Goal: Find specific page/section: Find specific page/section

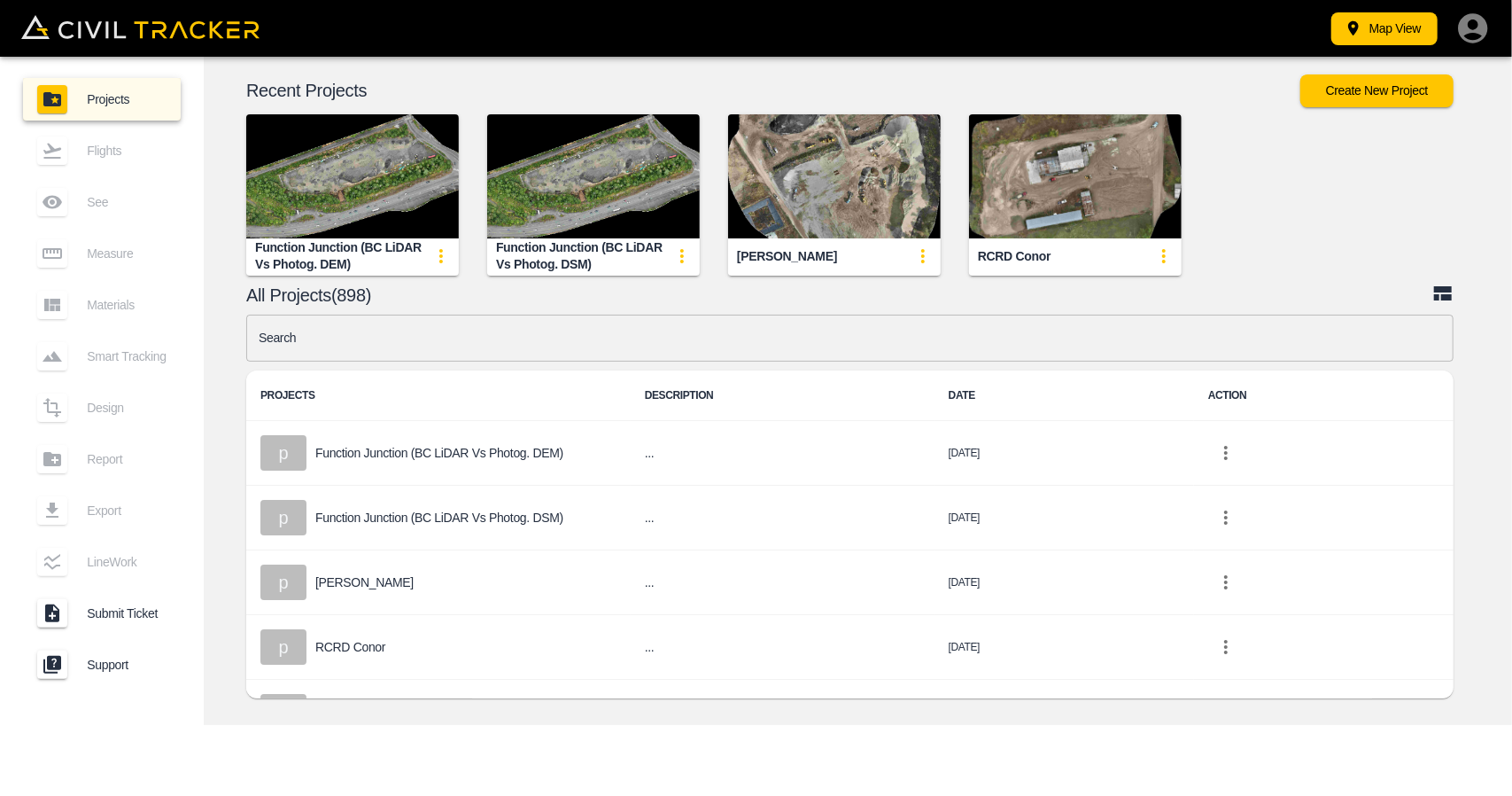
click at [680, 346] on input "text" at bounding box center [850, 337] width 1208 height 47
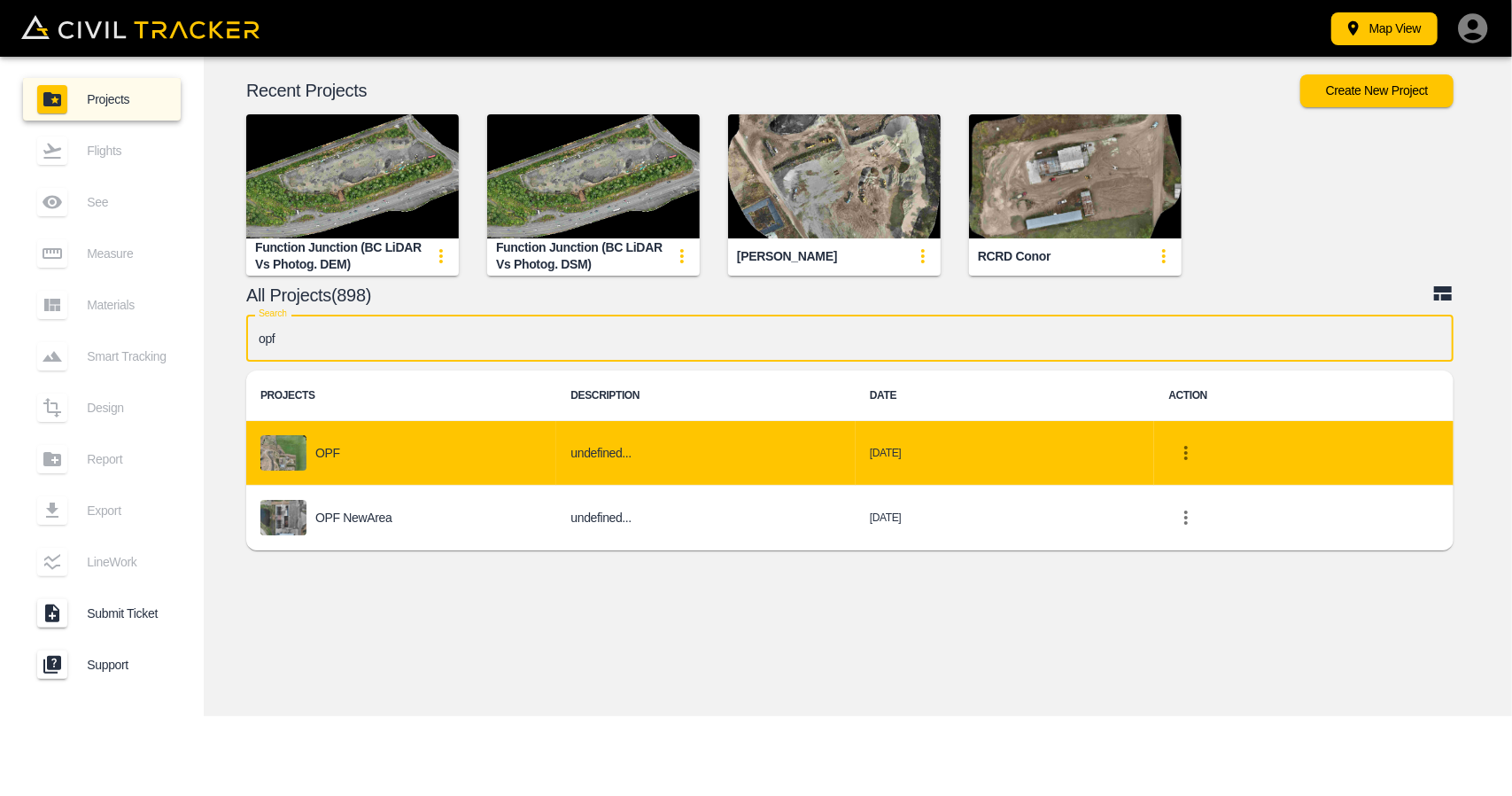
type input "opf"
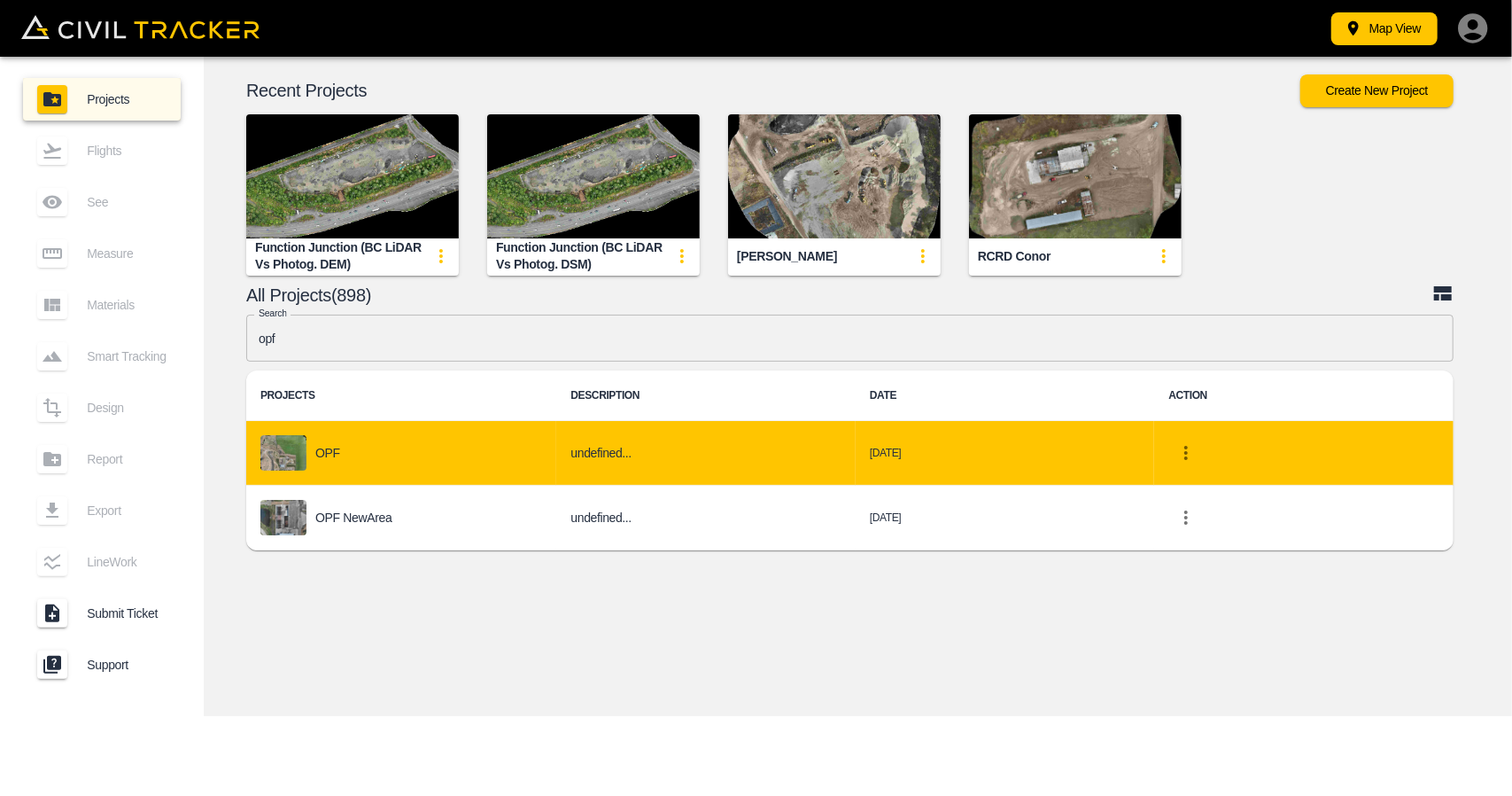
click at [337, 442] on div "OPF" at bounding box center [401, 452] width 281 height 36
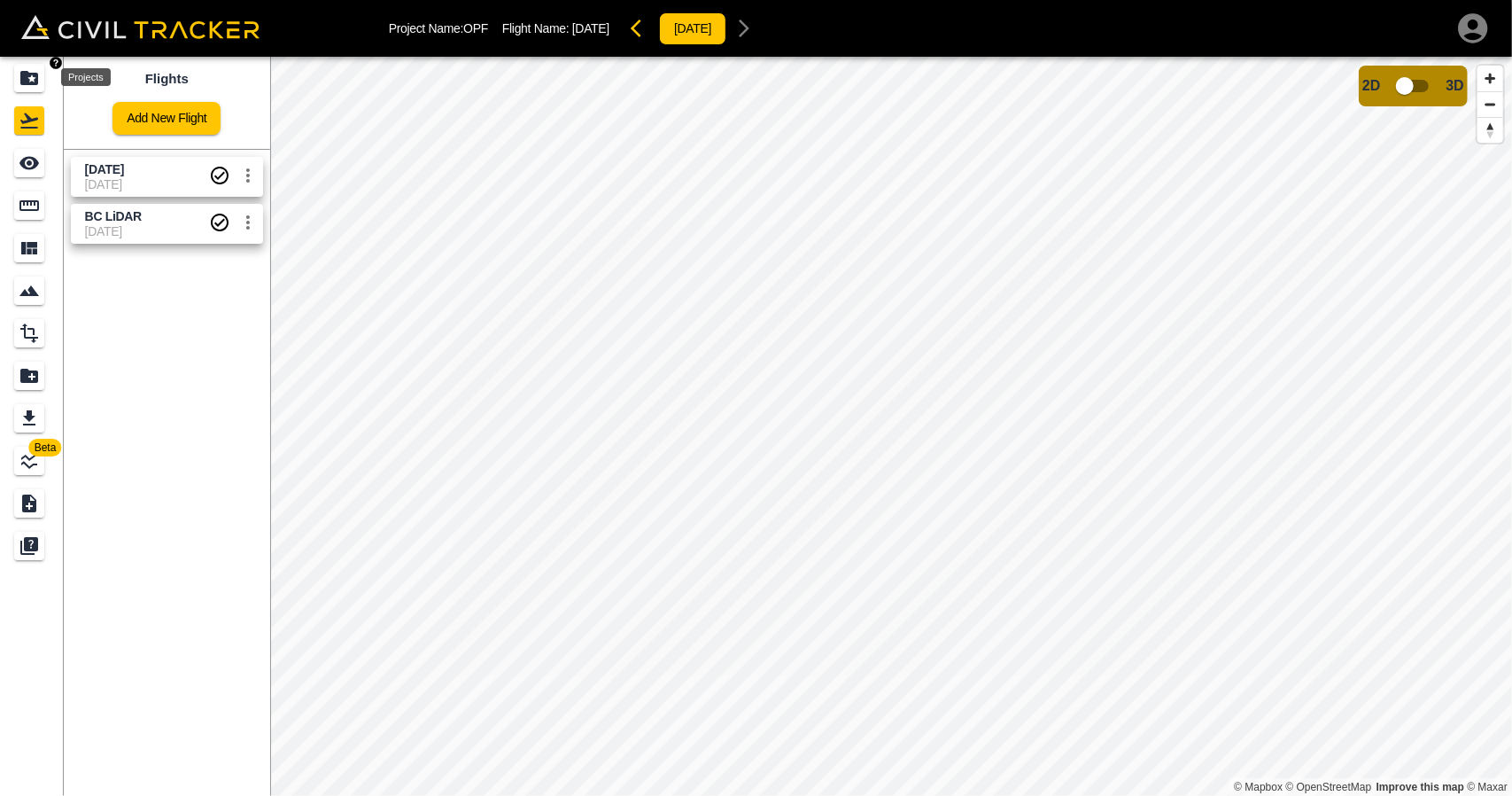
click at [30, 86] on icon "Projects" at bounding box center [28, 77] width 21 height 21
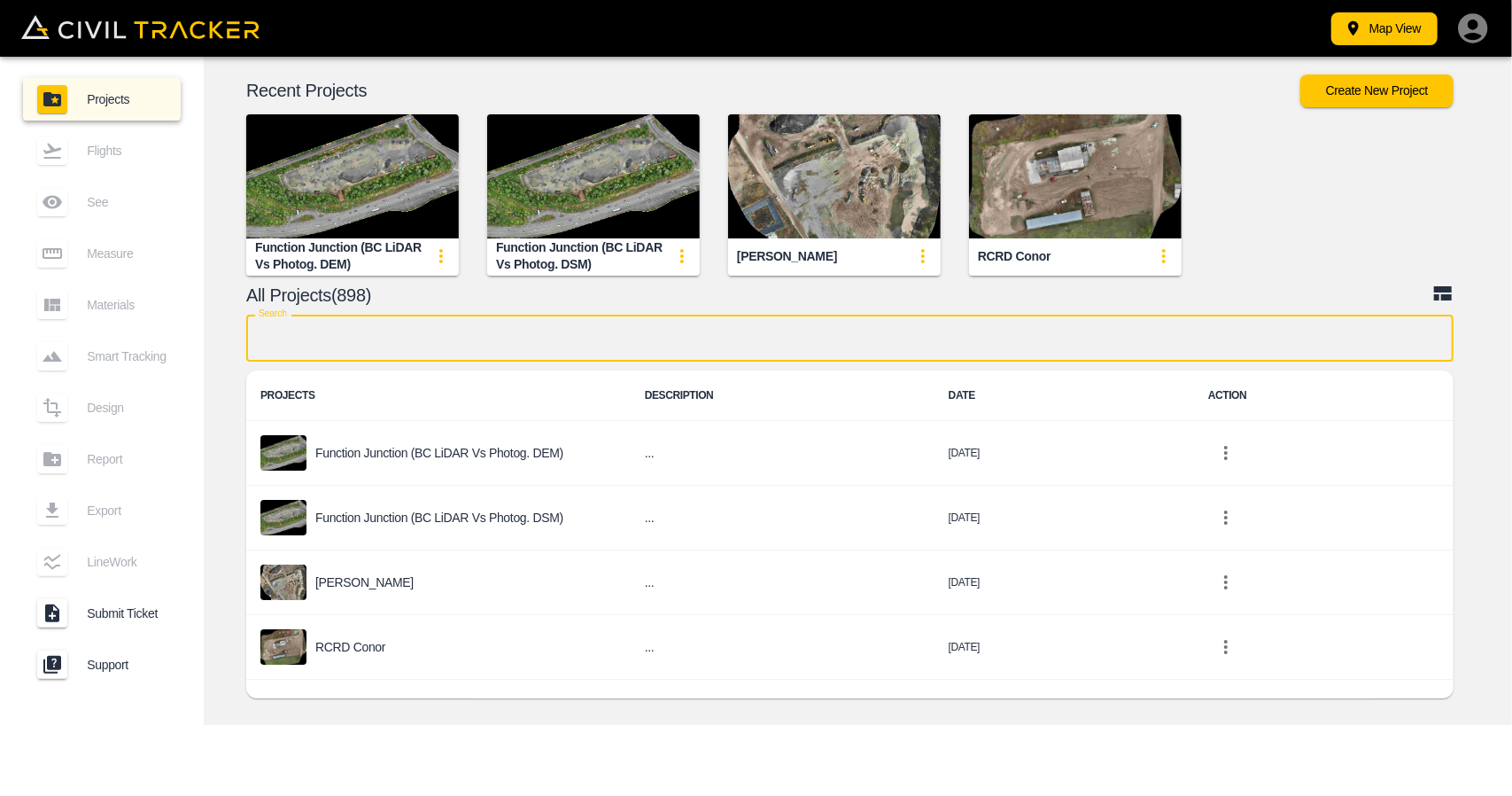
click at [404, 328] on input "text" at bounding box center [850, 337] width 1208 height 47
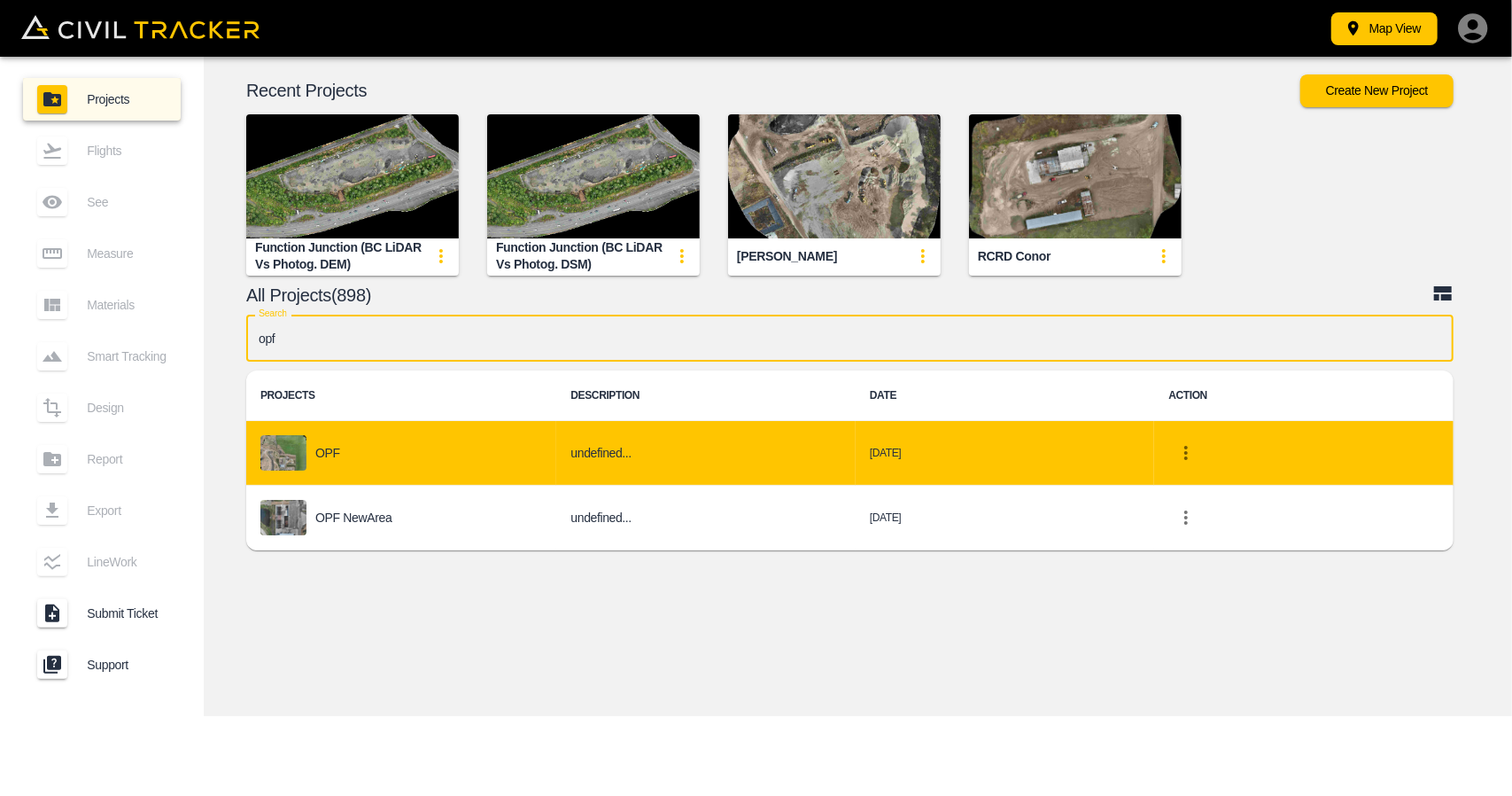
type input "opf"
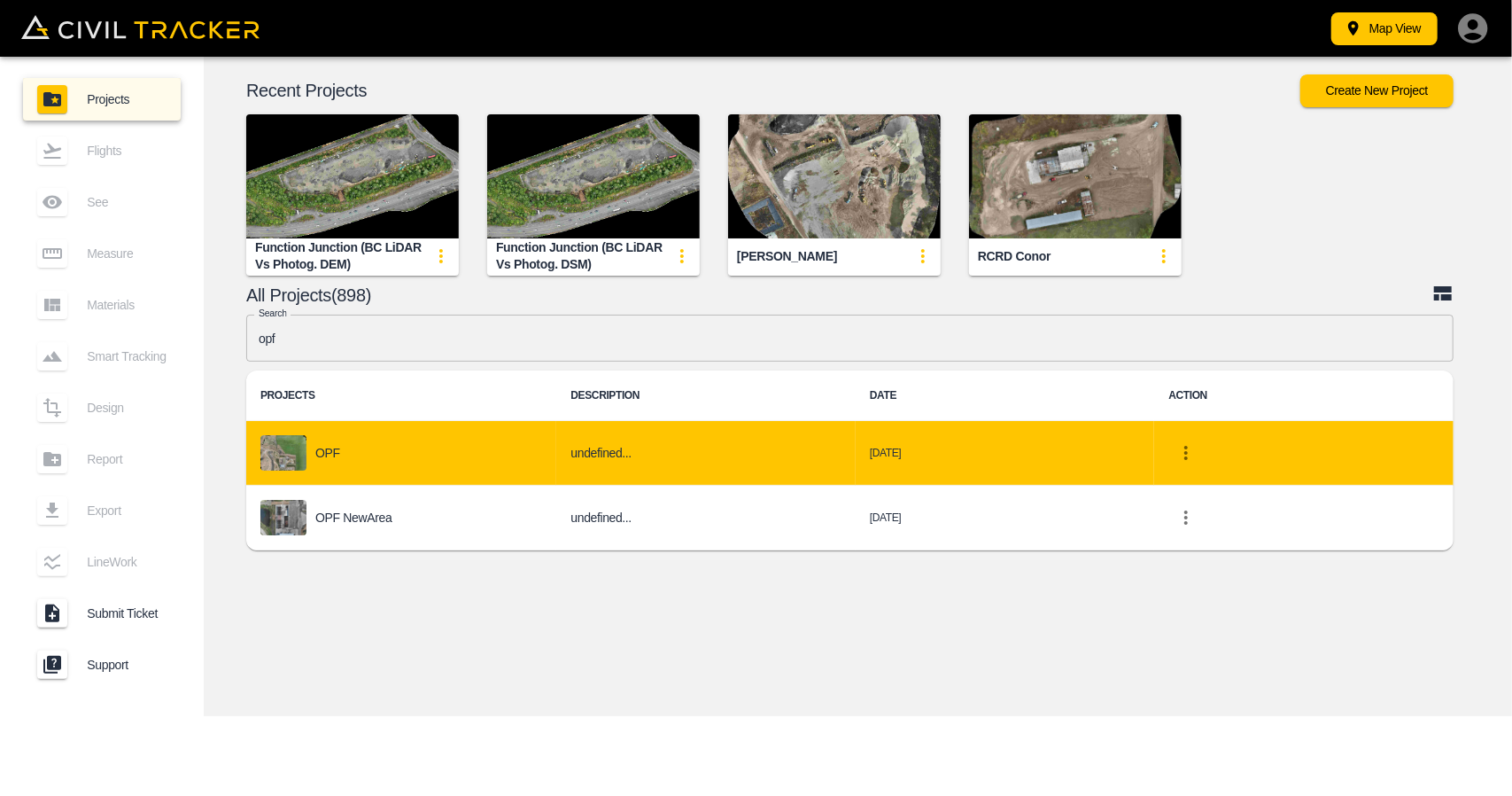
click at [386, 448] on div "OPF" at bounding box center [401, 452] width 281 height 36
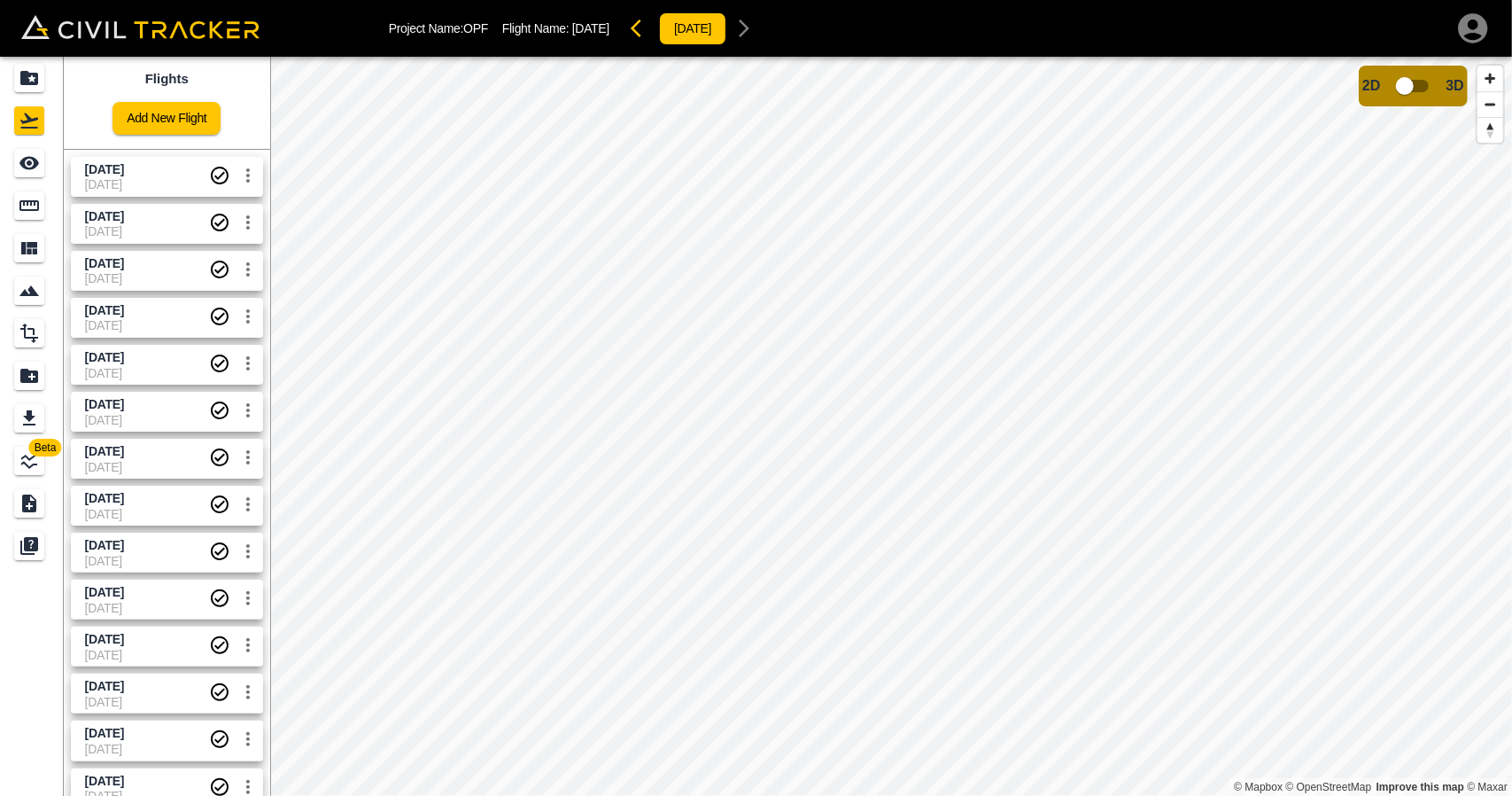
click at [118, 189] on span "[DATE]" at bounding box center [147, 183] width 124 height 14
click at [1393, 90] on input "checkbox" at bounding box center [1405, 85] width 101 height 34
click at [1459, 79] on input "checkbox" at bounding box center [1458, 81] width 101 height 34
click at [113, 208] on span "[DATE]" at bounding box center [147, 216] width 124 height 17
click at [122, 166] on span "[DATE]" at bounding box center [105, 169] width 39 height 14
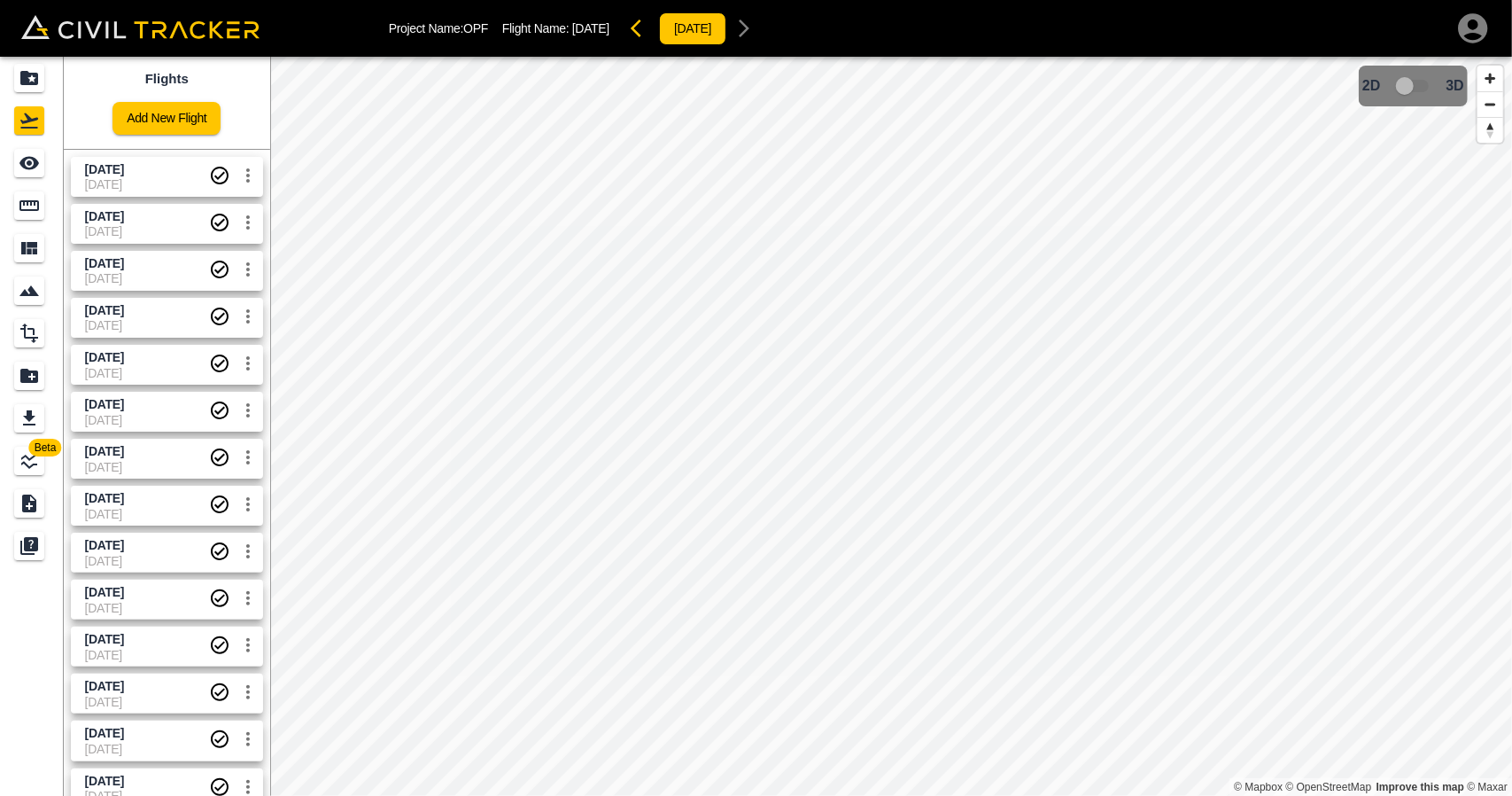
click at [133, 176] on span "[DATE]" at bounding box center [147, 170] width 124 height 17
click at [1399, 74] on input "checkbox" at bounding box center [1405, 85] width 101 height 34
click at [23, 105] on link at bounding box center [32, 120] width 64 height 42
click at [26, 83] on icon "Projects" at bounding box center [28, 77] width 17 height 14
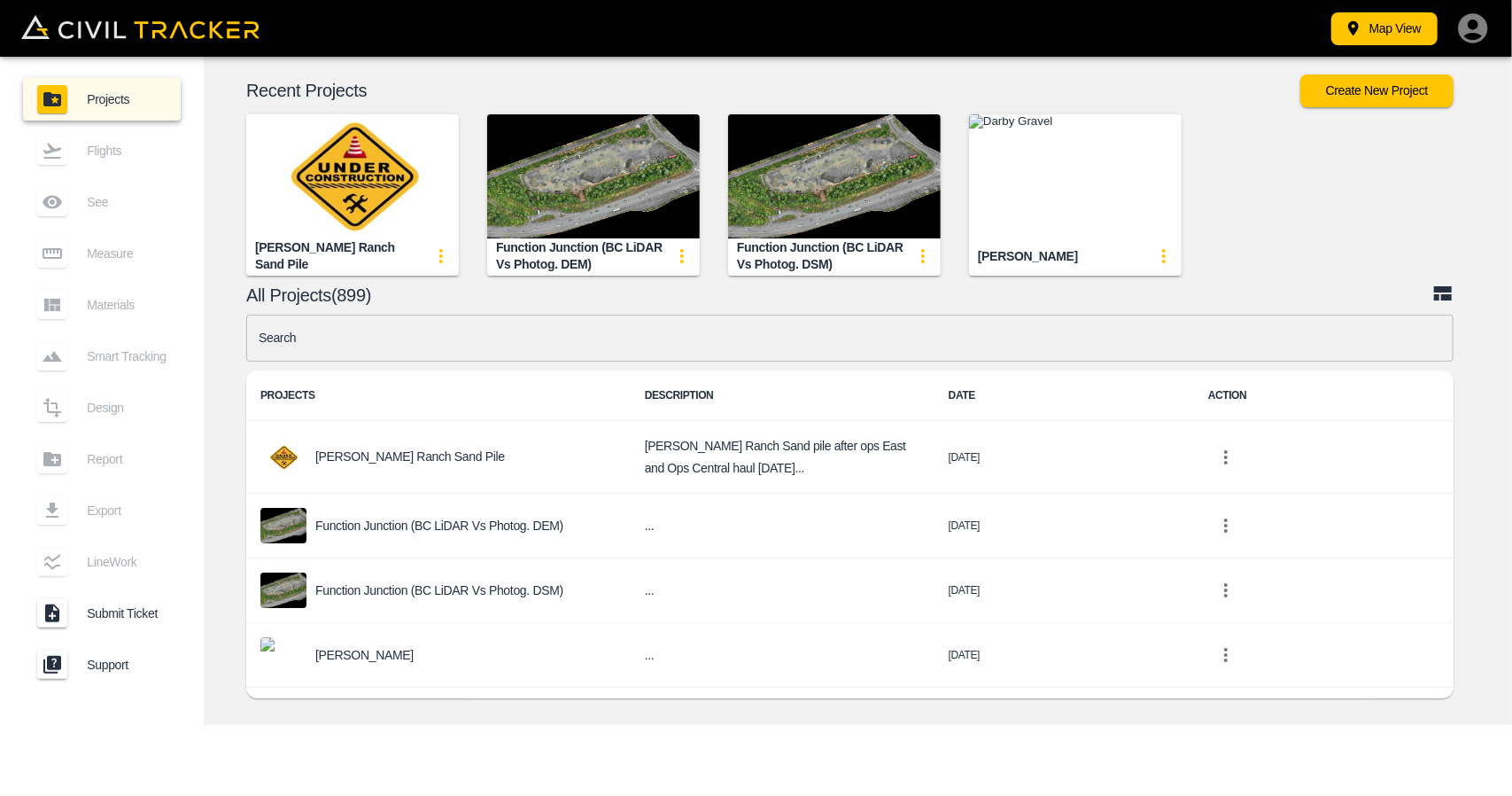
click at [589, 342] on input "text" at bounding box center [850, 337] width 1208 height 47
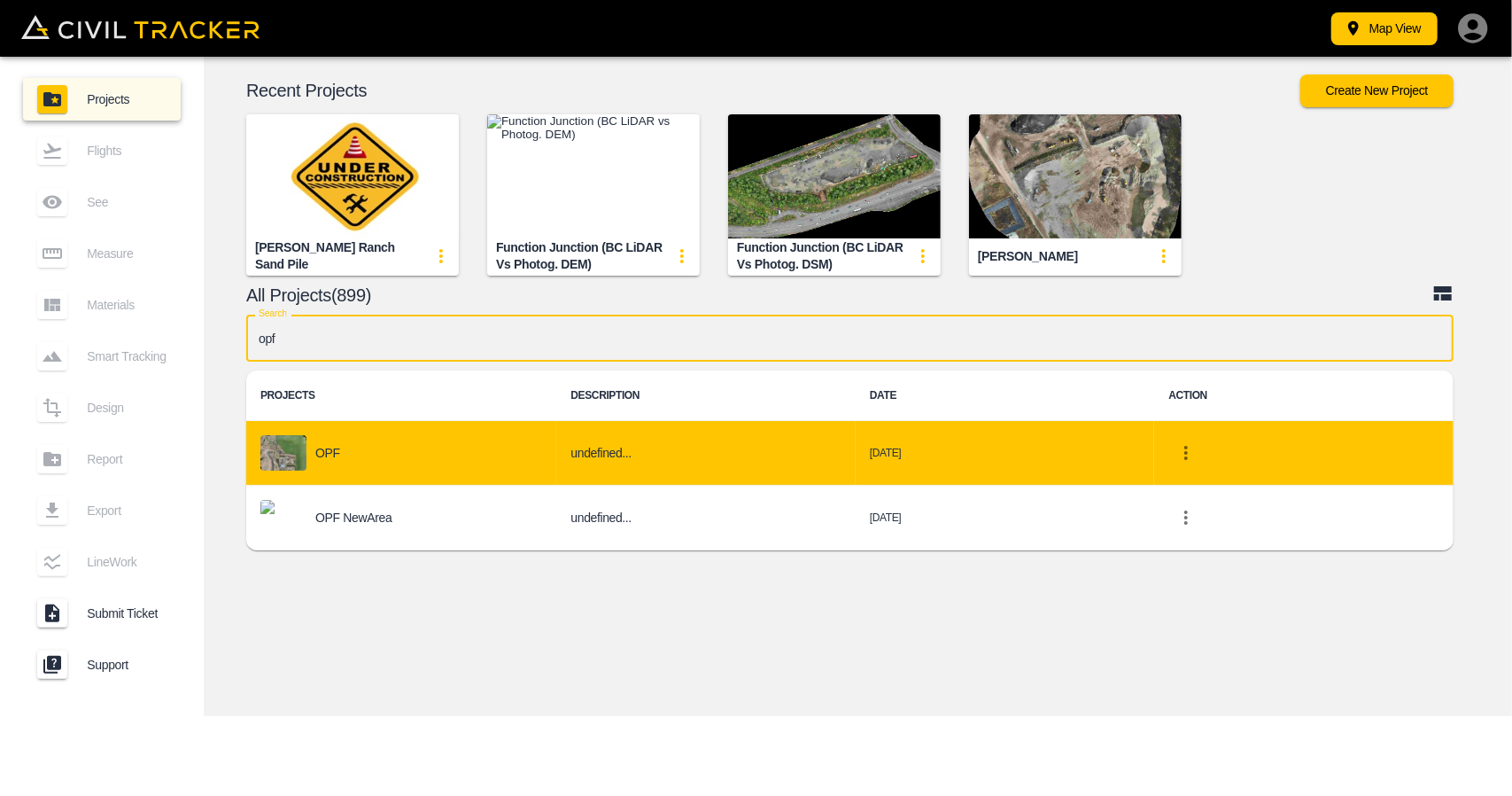
type input "opf"
click at [381, 448] on div "OPF" at bounding box center [401, 452] width 281 height 36
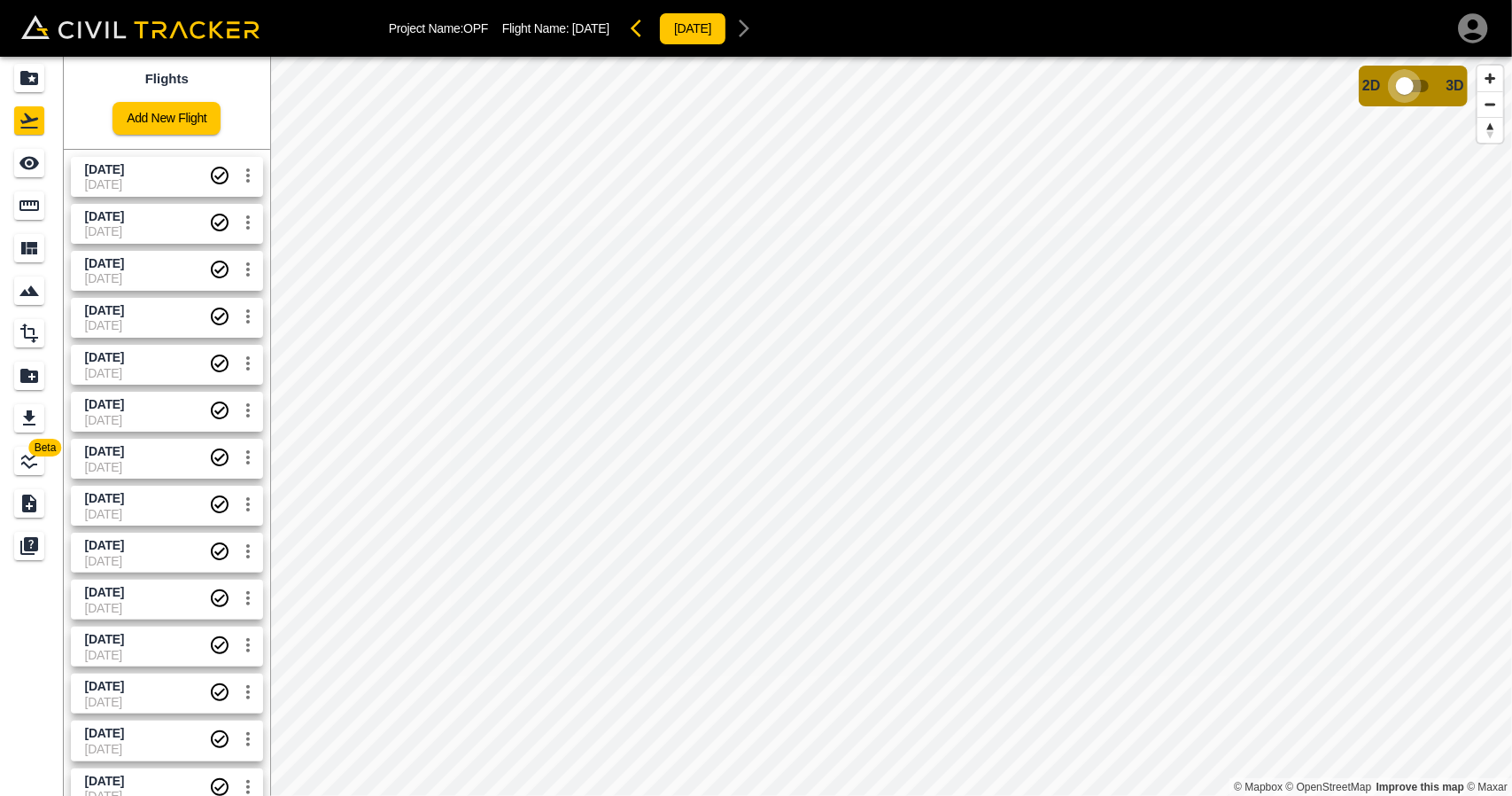
click at [1419, 83] on input "checkbox" at bounding box center [1405, 85] width 101 height 34
click at [1435, 84] on input "checkbox" at bounding box center [1458, 81] width 101 height 34
click at [31, 77] on icon "Projects" at bounding box center [28, 77] width 21 height 21
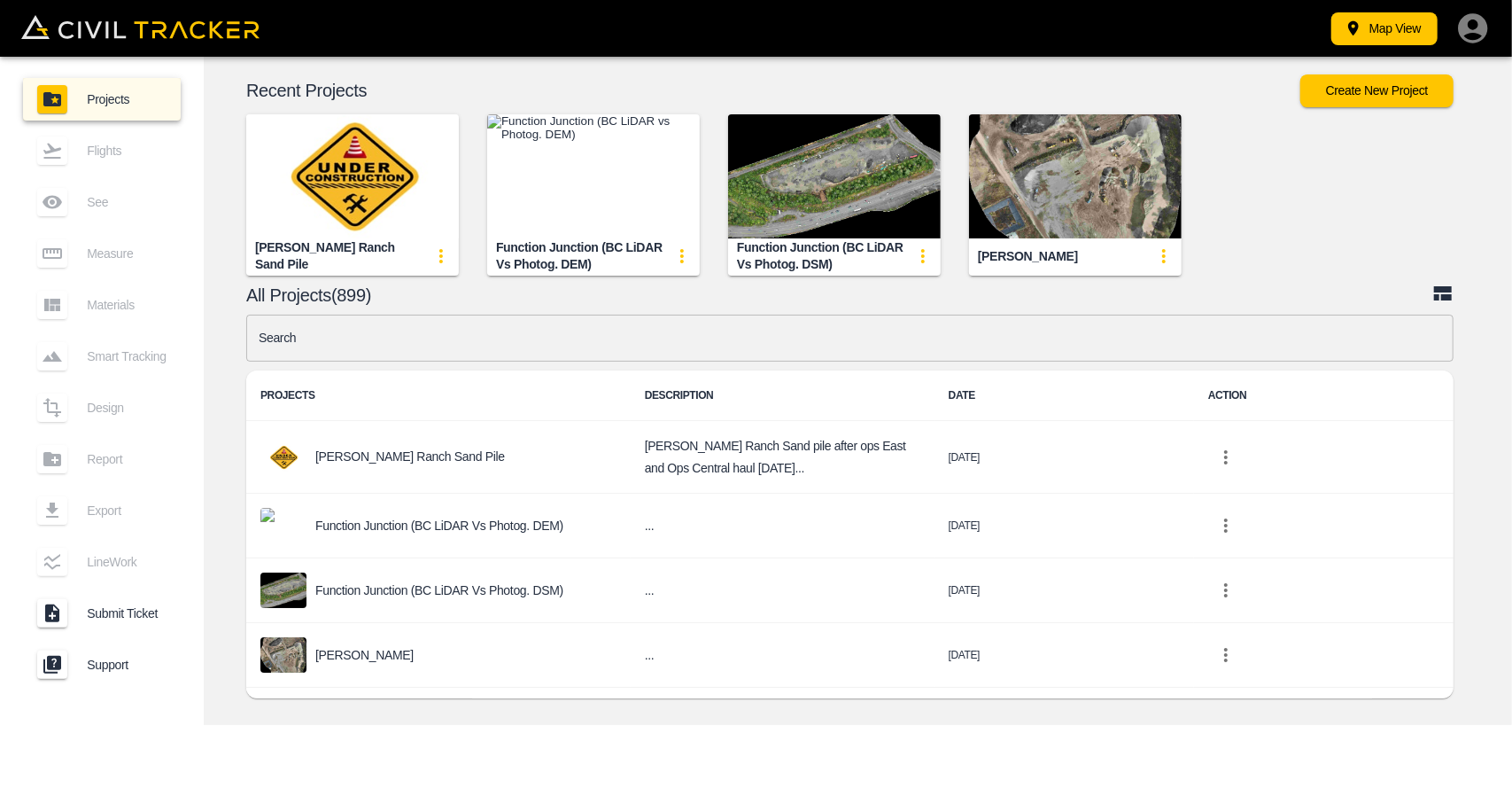
click at [542, 337] on input "text" at bounding box center [850, 337] width 1208 height 47
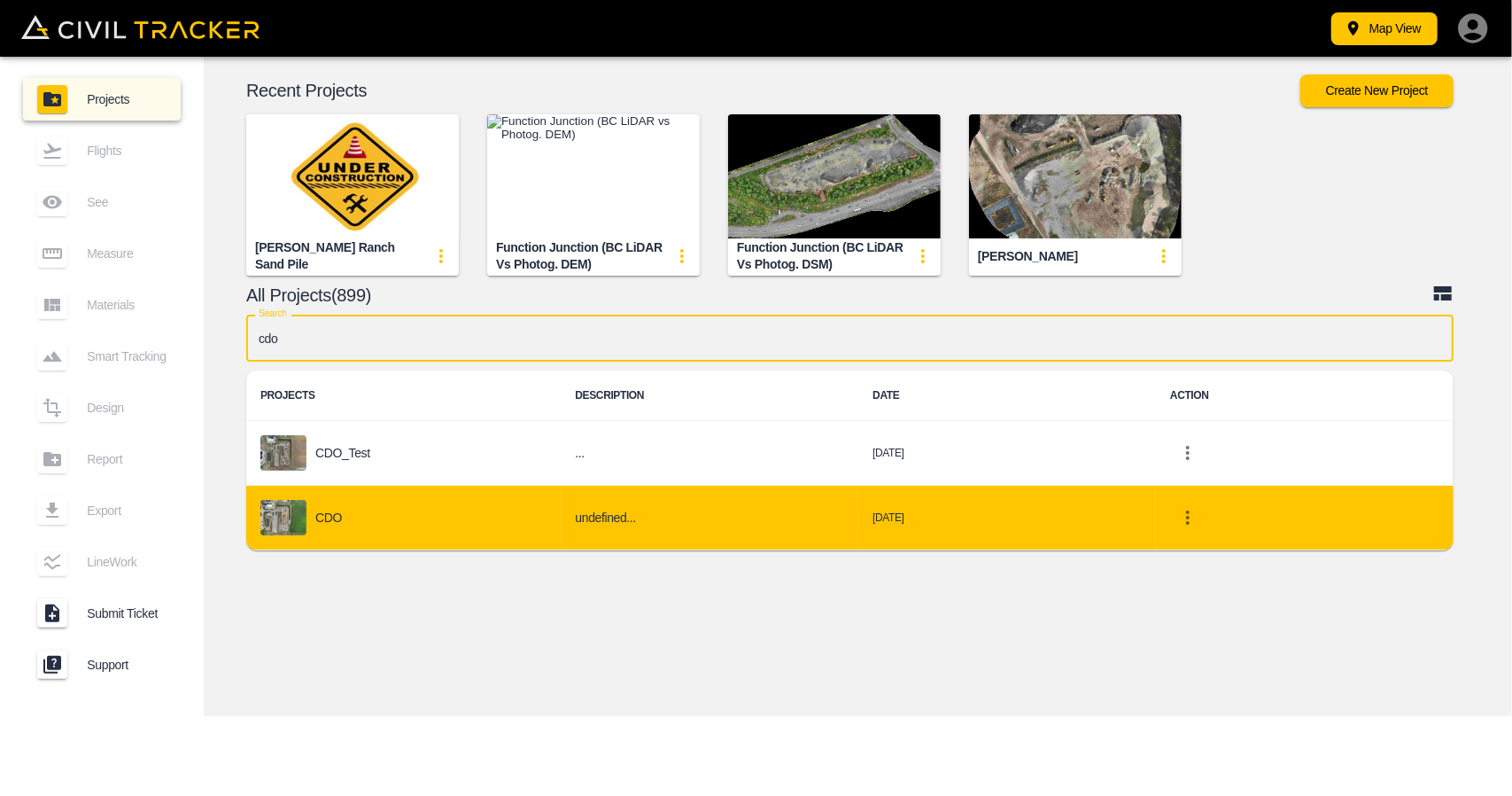
type input "cdo"
click at [330, 523] on p "CDO" at bounding box center [328, 516] width 27 height 14
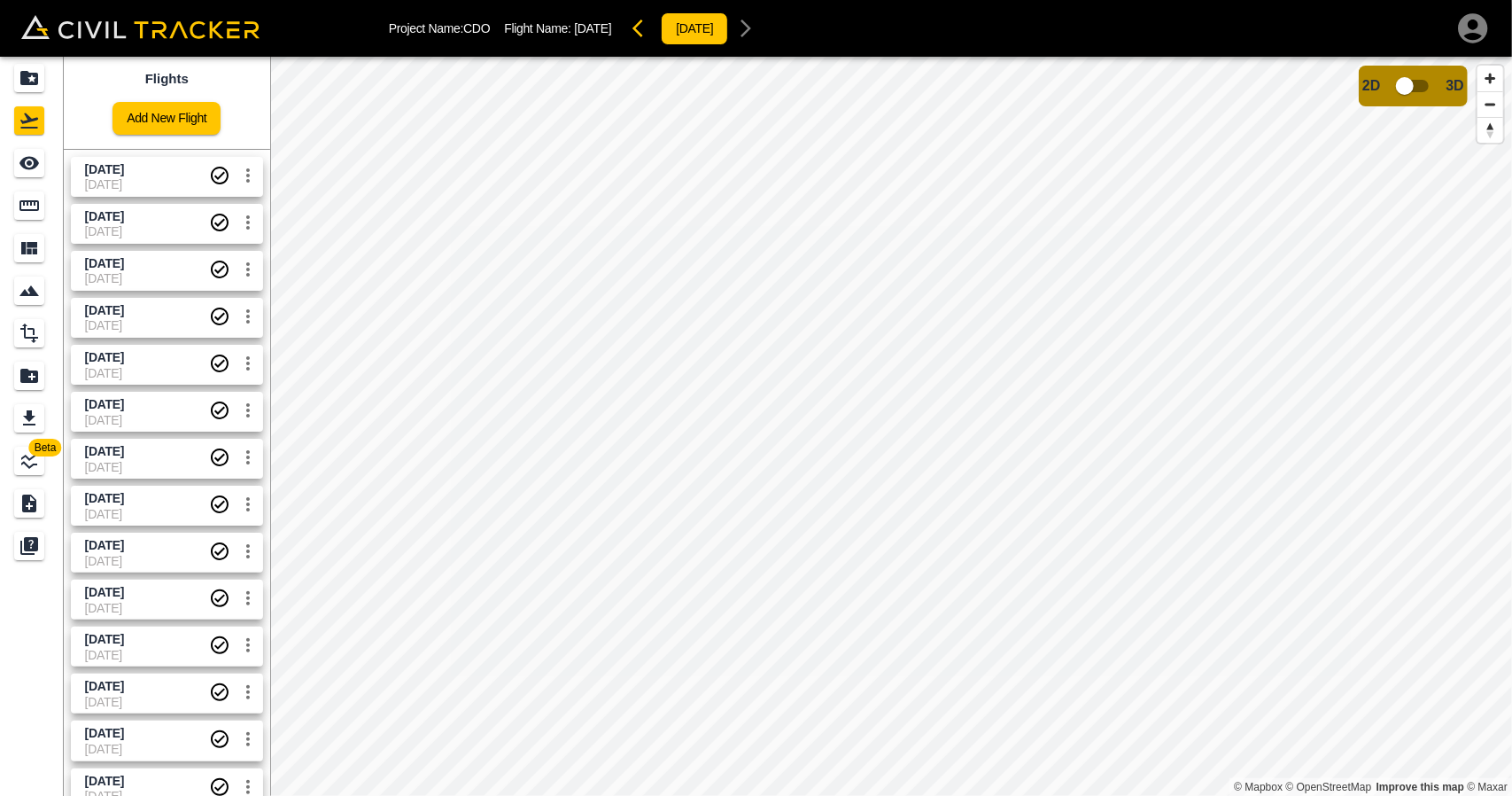
click at [1399, 79] on input "checkbox" at bounding box center [1405, 85] width 101 height 34
click at [1442, 80] on input "checkbox" at bounding box center [1458, 81] width 101 height 34
click at [40, 81] on div "Projects" at bounding box center [28, 78] width 30 height 28
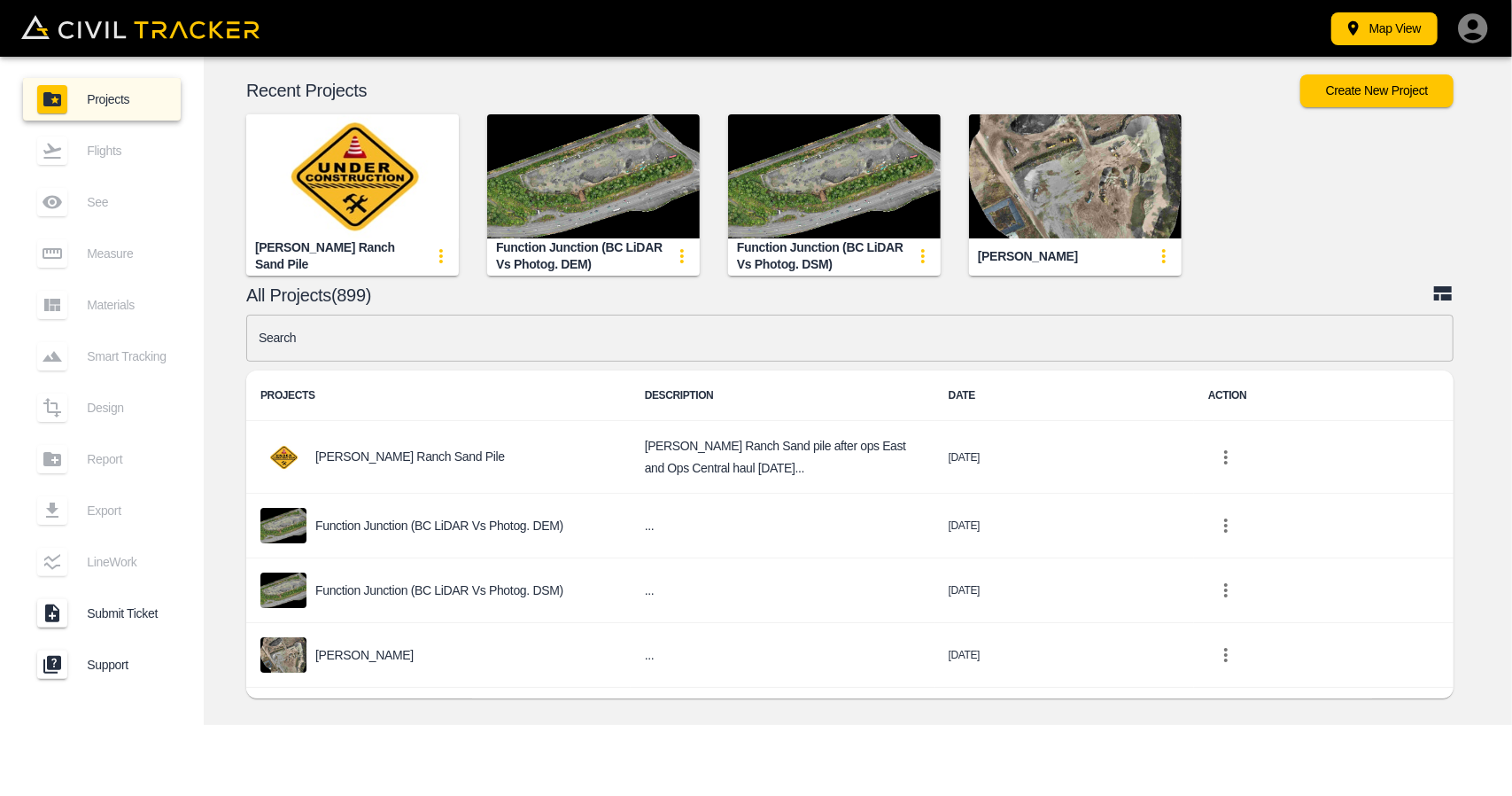
click at [414, 334] on input "text" at bounding box center [850, 337] width 1208 height 47
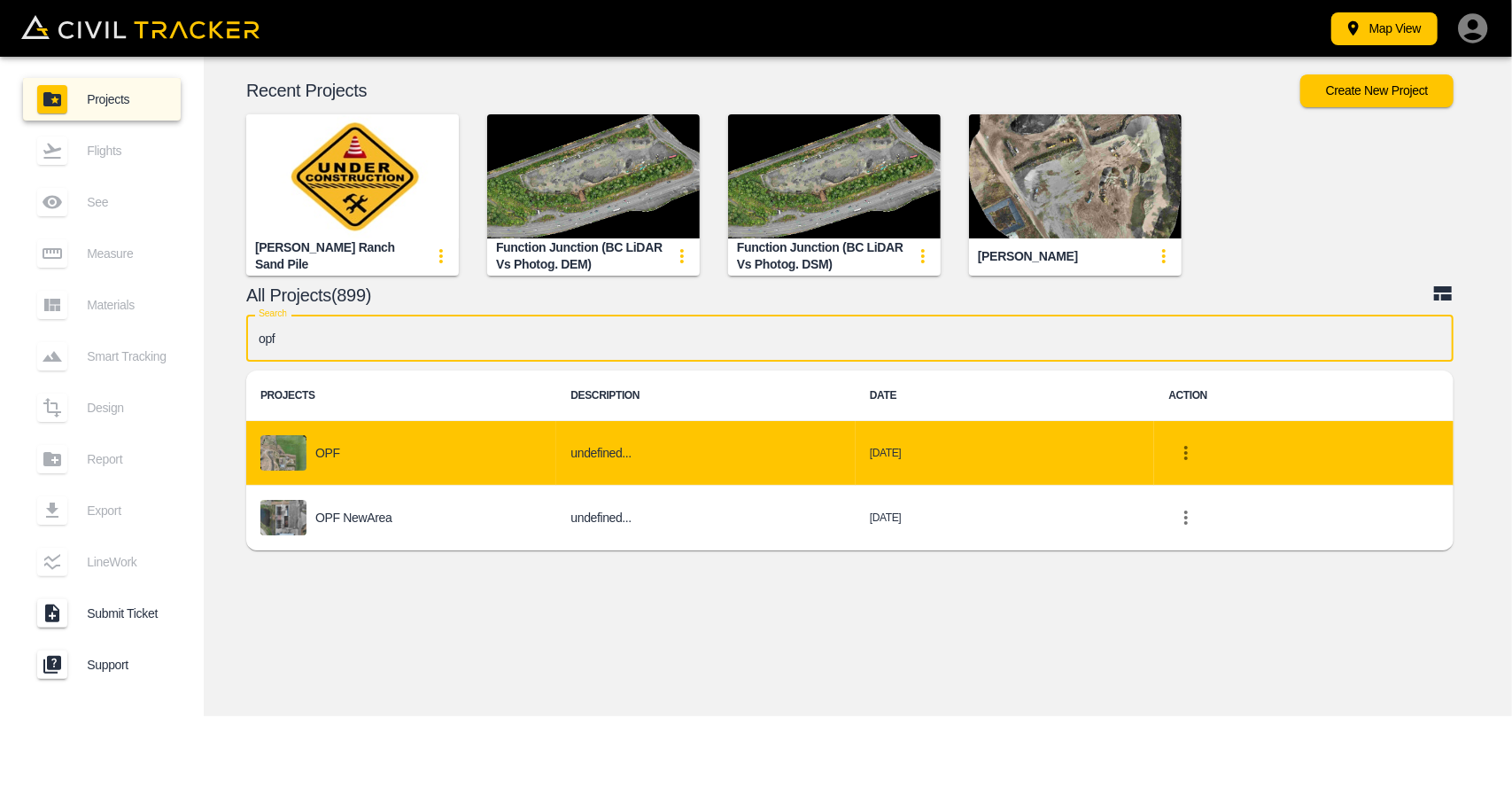
type input "opf"
click at [337, 449] on p "OPF" at bounding box center [327, 452] width 25 height 14
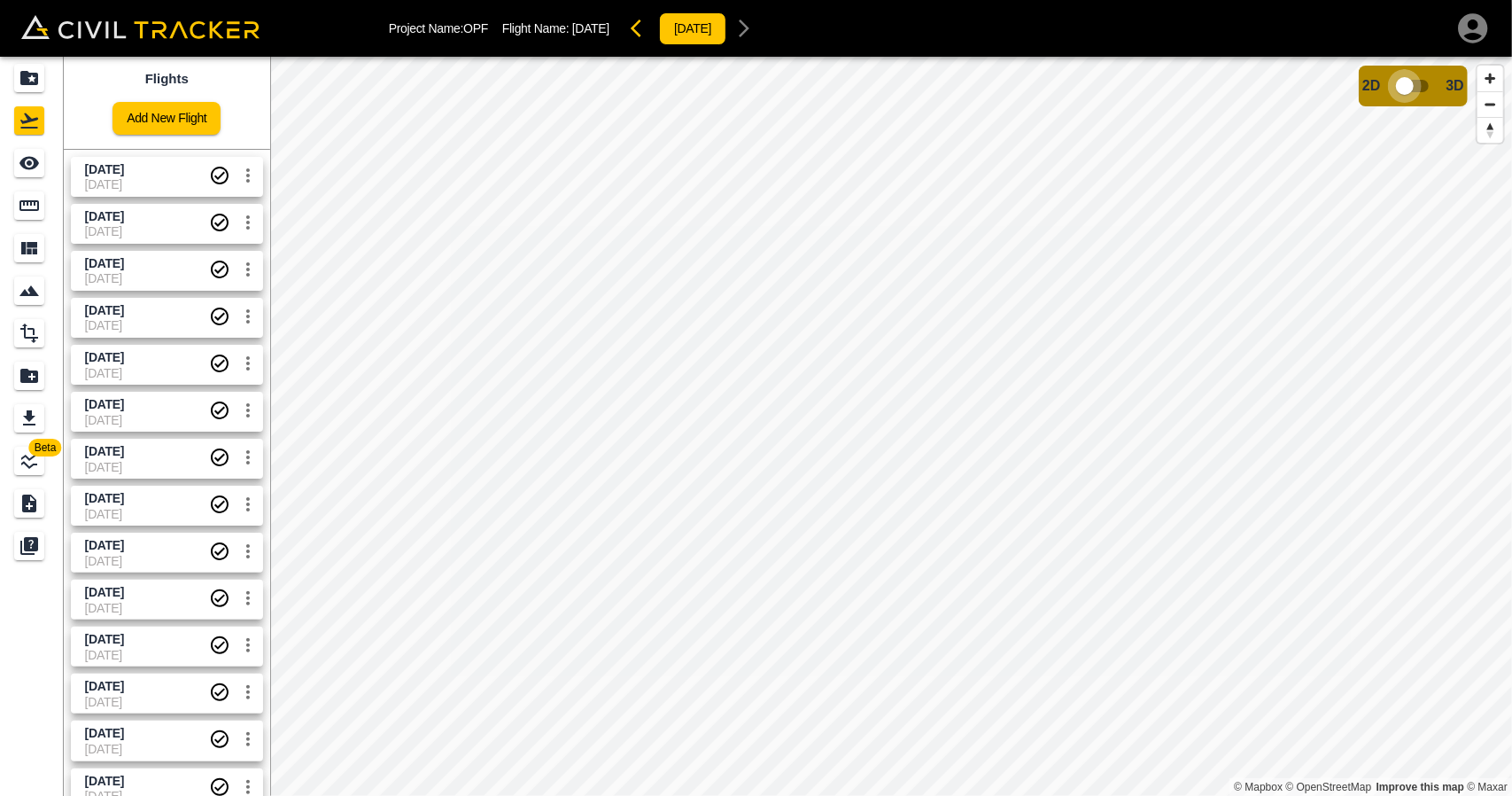
click at [1407, 84] on input "checkbox" at bounding box center [1405, 85] width 101 height 34
click at [1450, 88] on input "checkbox" at bounding box center [1458, 81] width 101 height 34
click at [34, 83] on icon "Projects" at bounding box center [28, 77] width 17 height 14
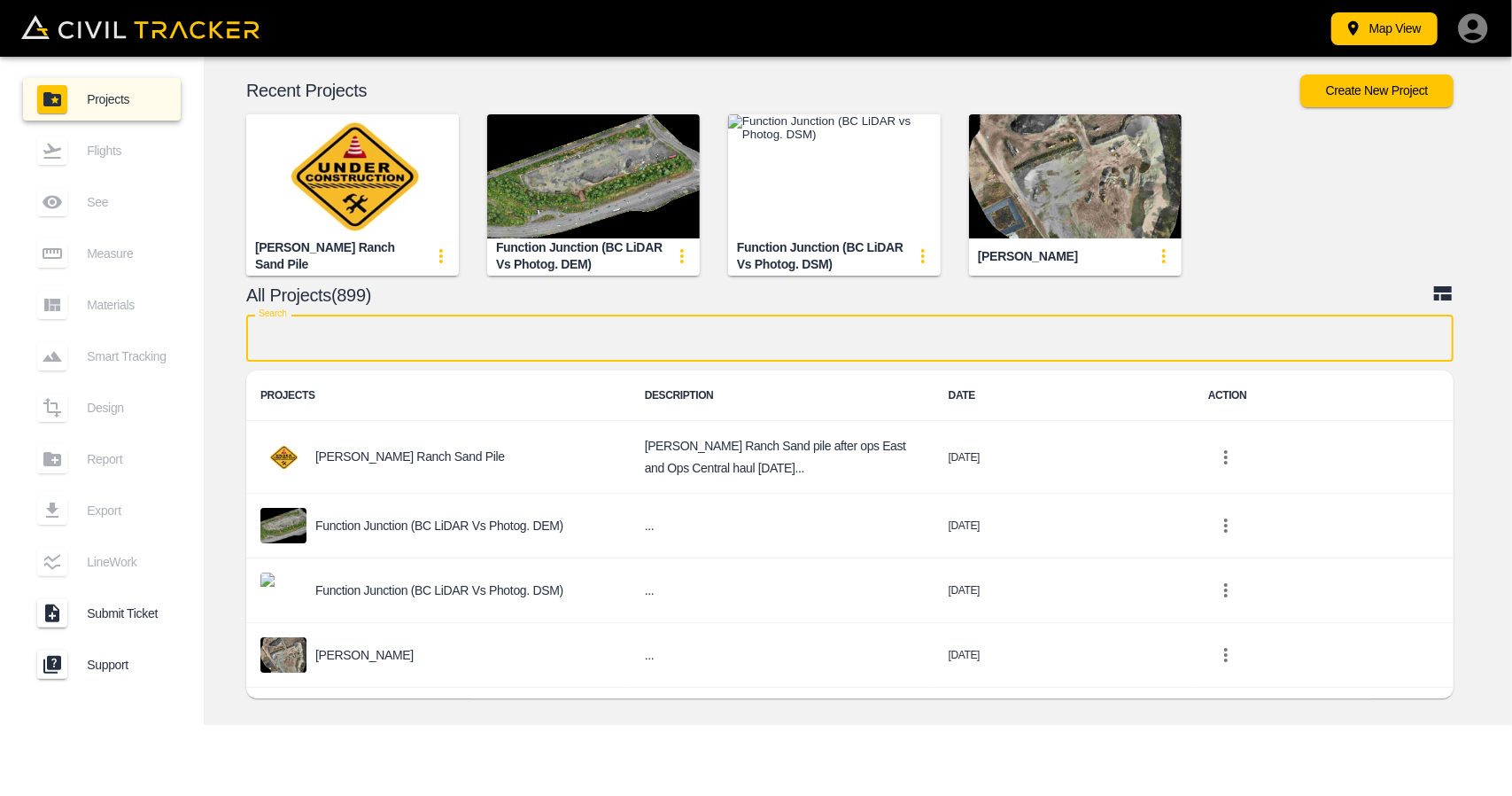
click at [709, 339] on input "text" at bounding box center [850, 337] width 1208 height 47
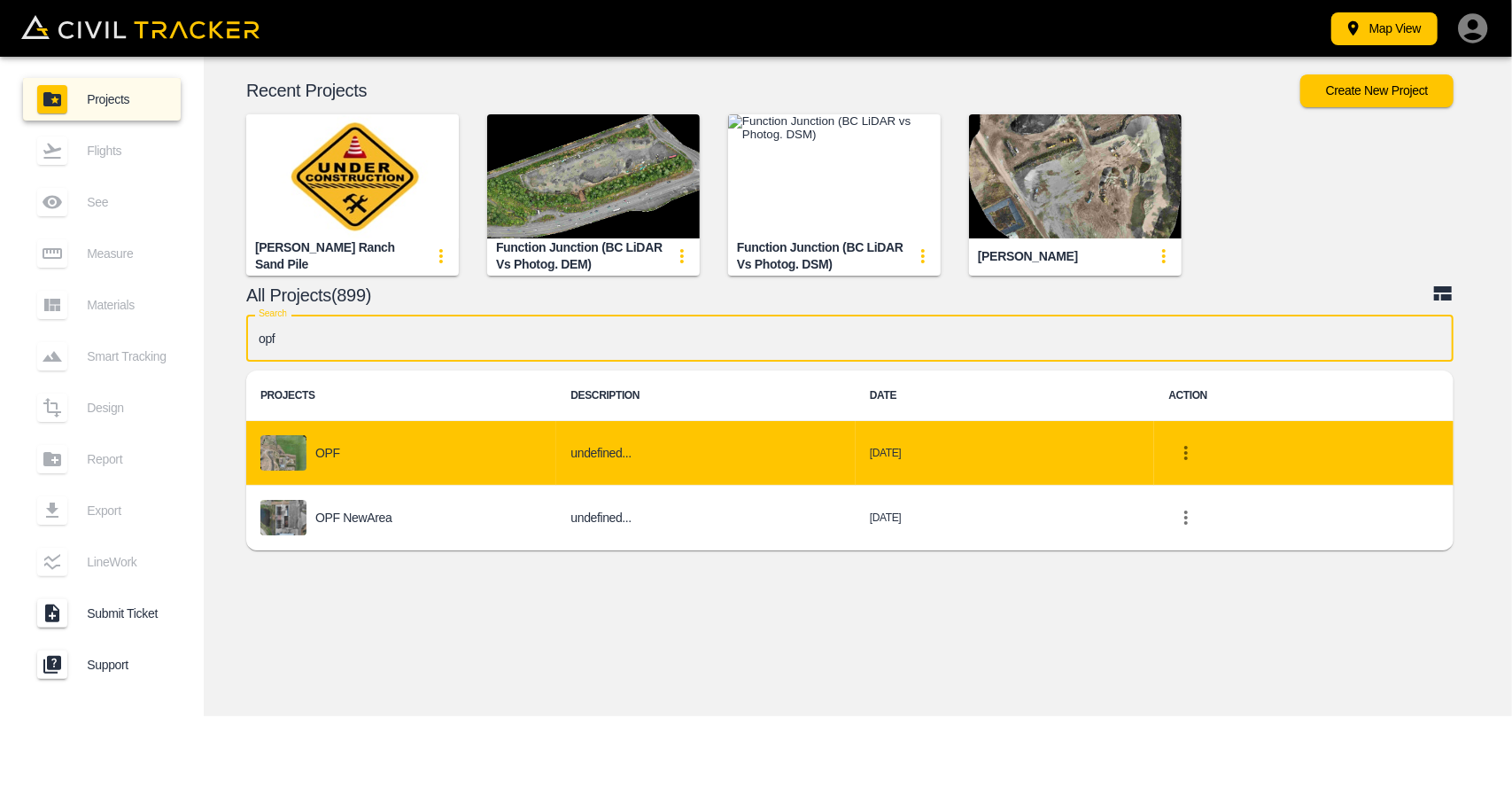
type input "opf"
click at [460, 441] on div "OPF" at bounding box center [401, 452] width 281 height 36
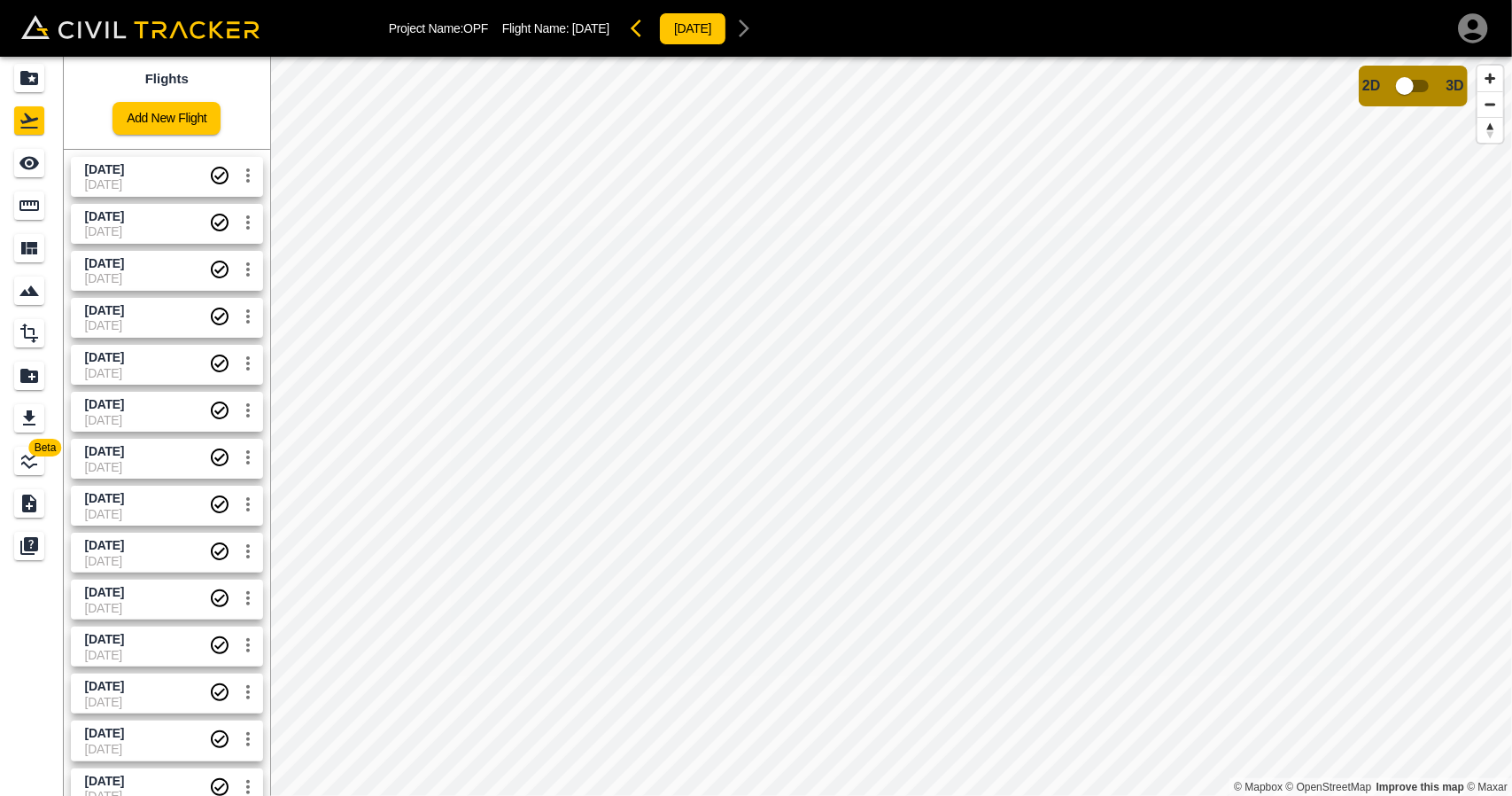
click at [1401, 92] on input "checkbox" at bounding box center [1405, 85] width 101 height 34
click at [1446, 84] on input "checkbox" at bounding box center [1458, 81] width 101 height 34
click at [0, 66] on link at bounding box center [32, 78] width 64 height 42
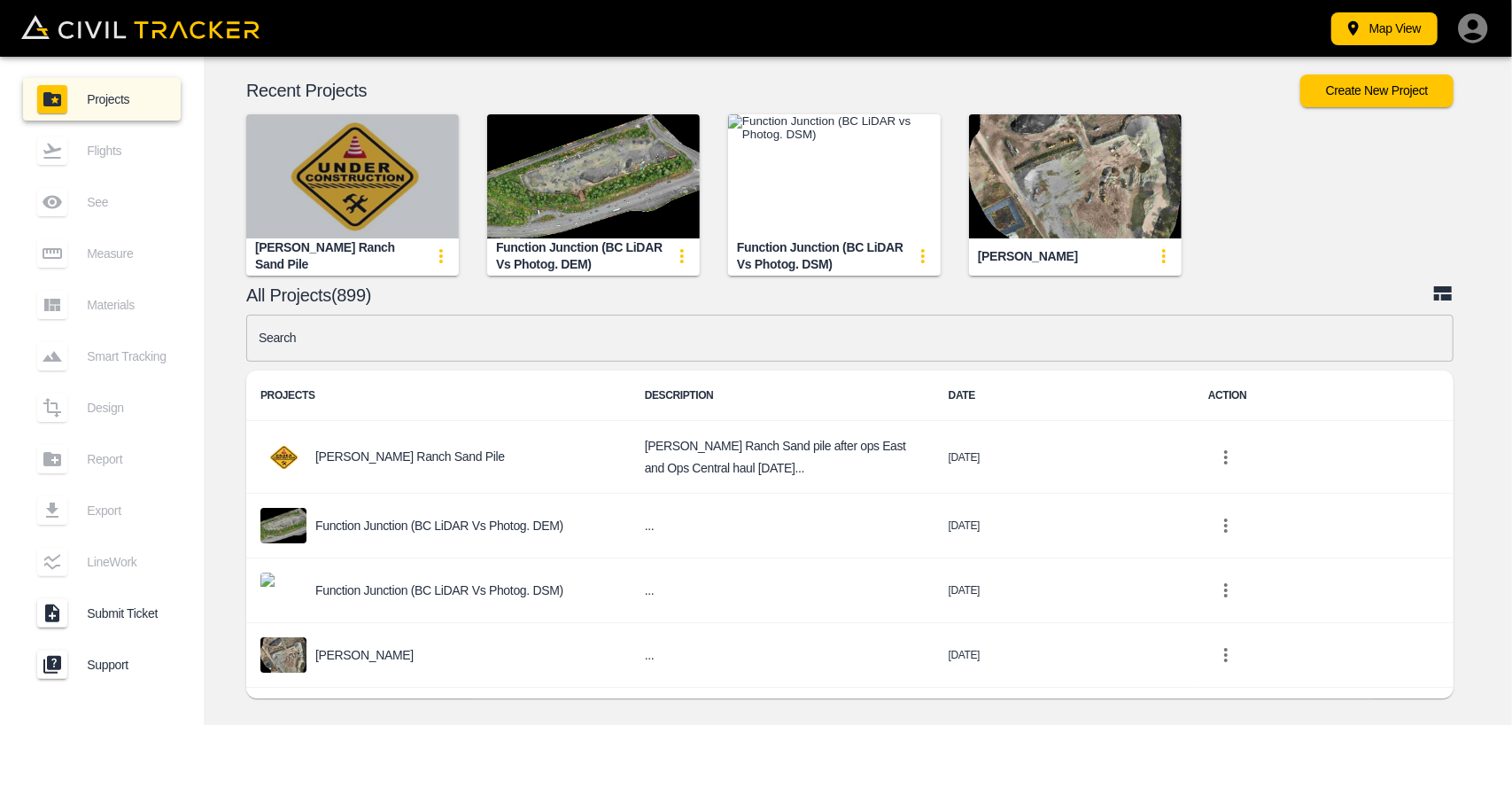
click at [362, 160] on img "button" at bounding box center [353, 176] width 213 height 124
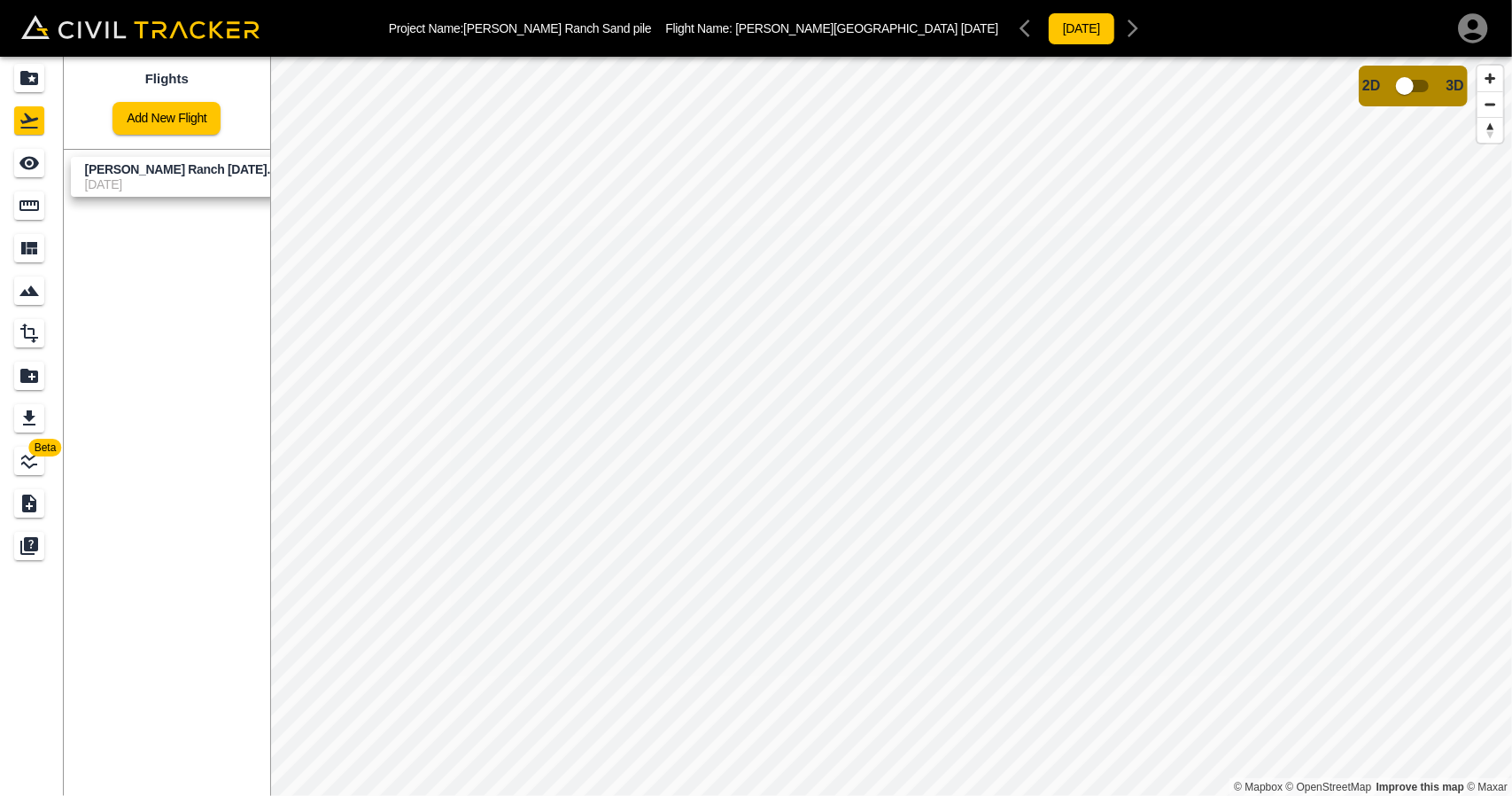
click at [141, 161] on span "[PERSON_NAME] Ranch [DATE]..." at bounding box center [182, 170] width 193 height 17
click at [24, 166] on icon "See" at bounding box center [28, 163] width 19 height 13
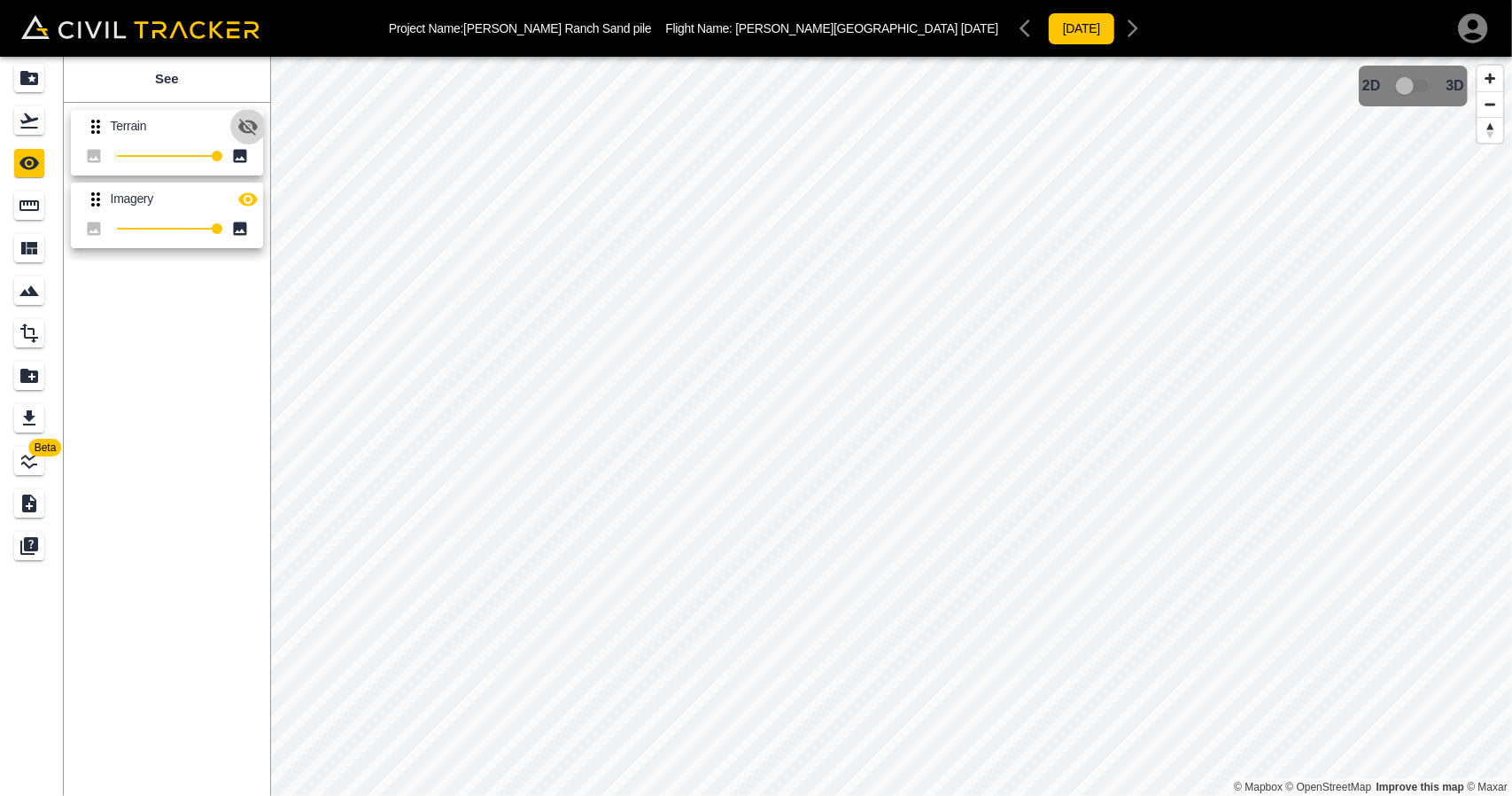
click at [259, 115] on button "button" at bounding box center [248, 127] width 36 height 36
click at [253, 127] on icon "button" at bounding box center [248, 126] width 19 height 13
click at [260, 136] on button "button" at bounding box center [248, 127] width 36 height 36
click at [43, 75] on div "Projects" at bounding box center [28, 78] width 30 height 28
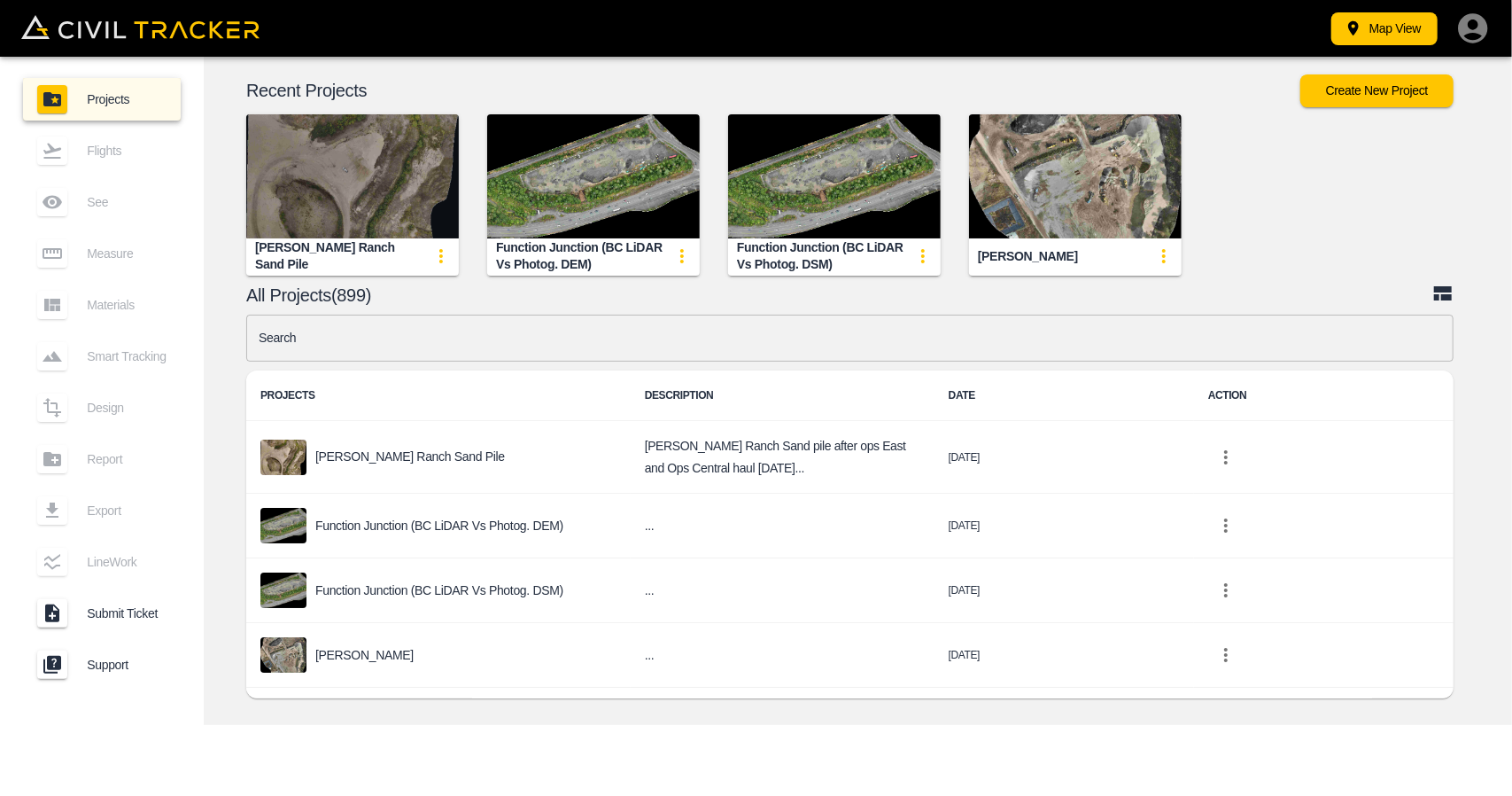
click at [413, 119] on img "button" at bounding box center [353, 176] width 213 height 124
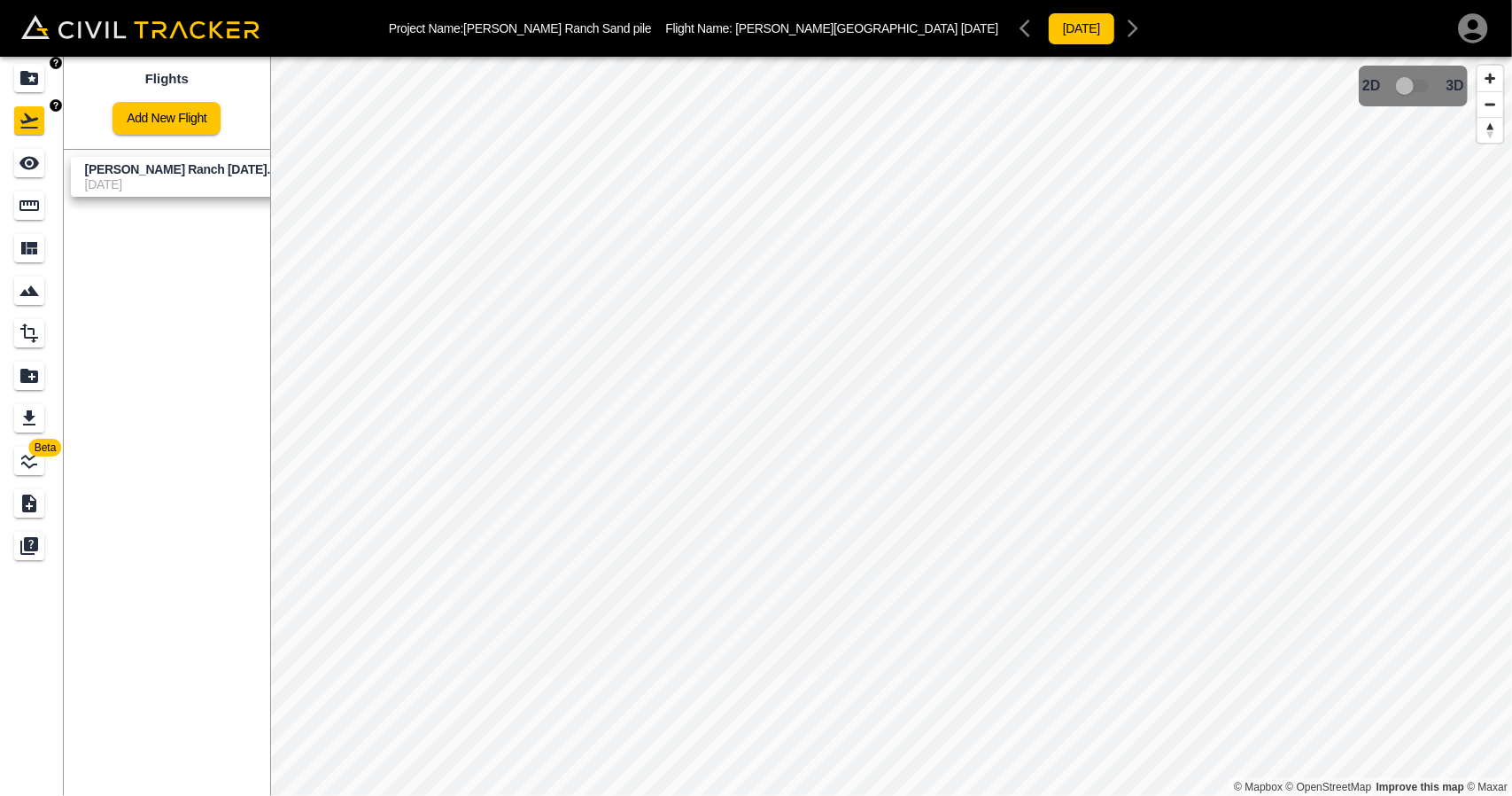
click at [19, 77] on icon "Projects" at bounding box center [28, 77] width 21 height 21
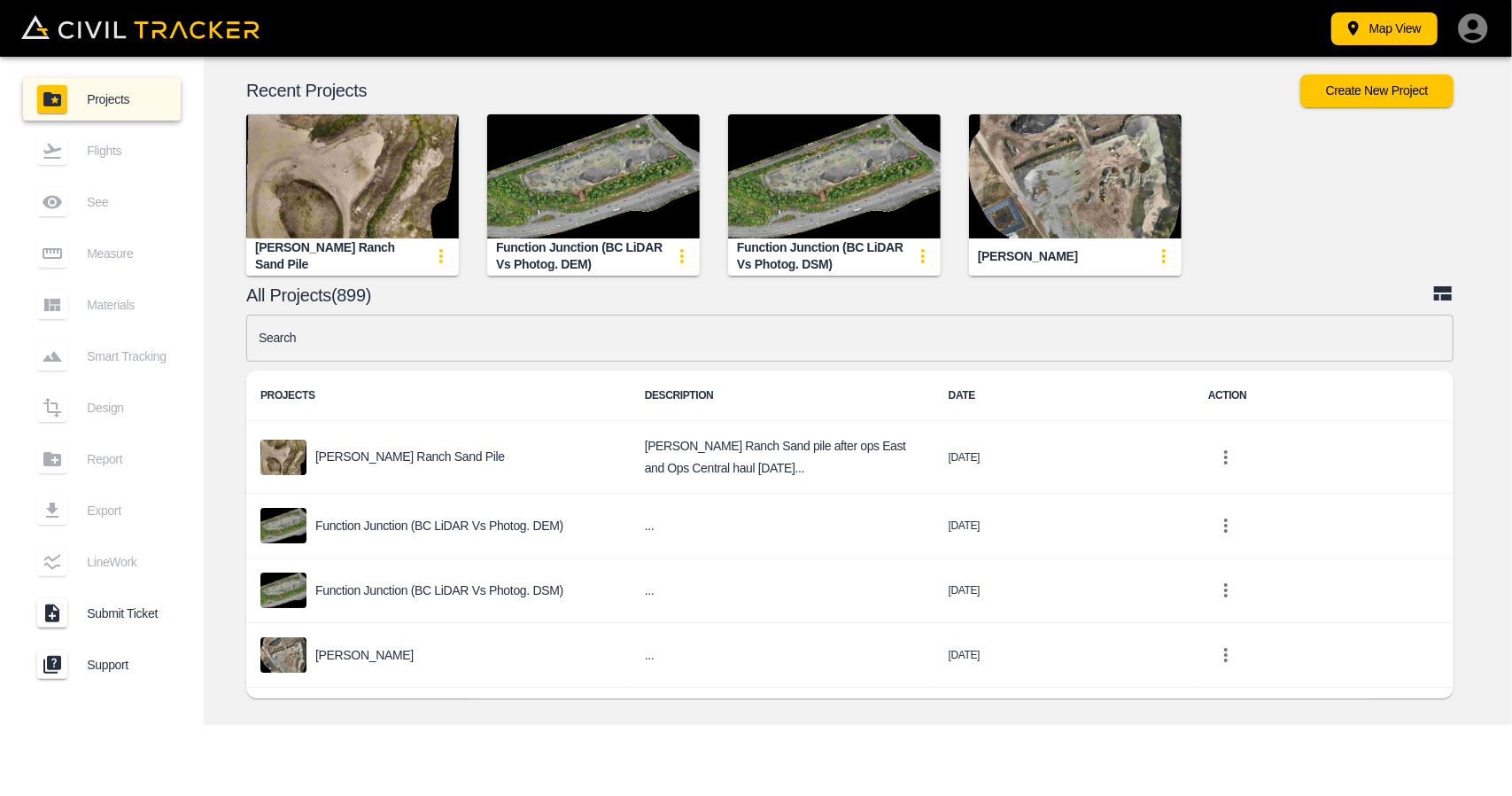
click at [424, 182] on img "button" at bounding box center [353, 176] width 213 height 124
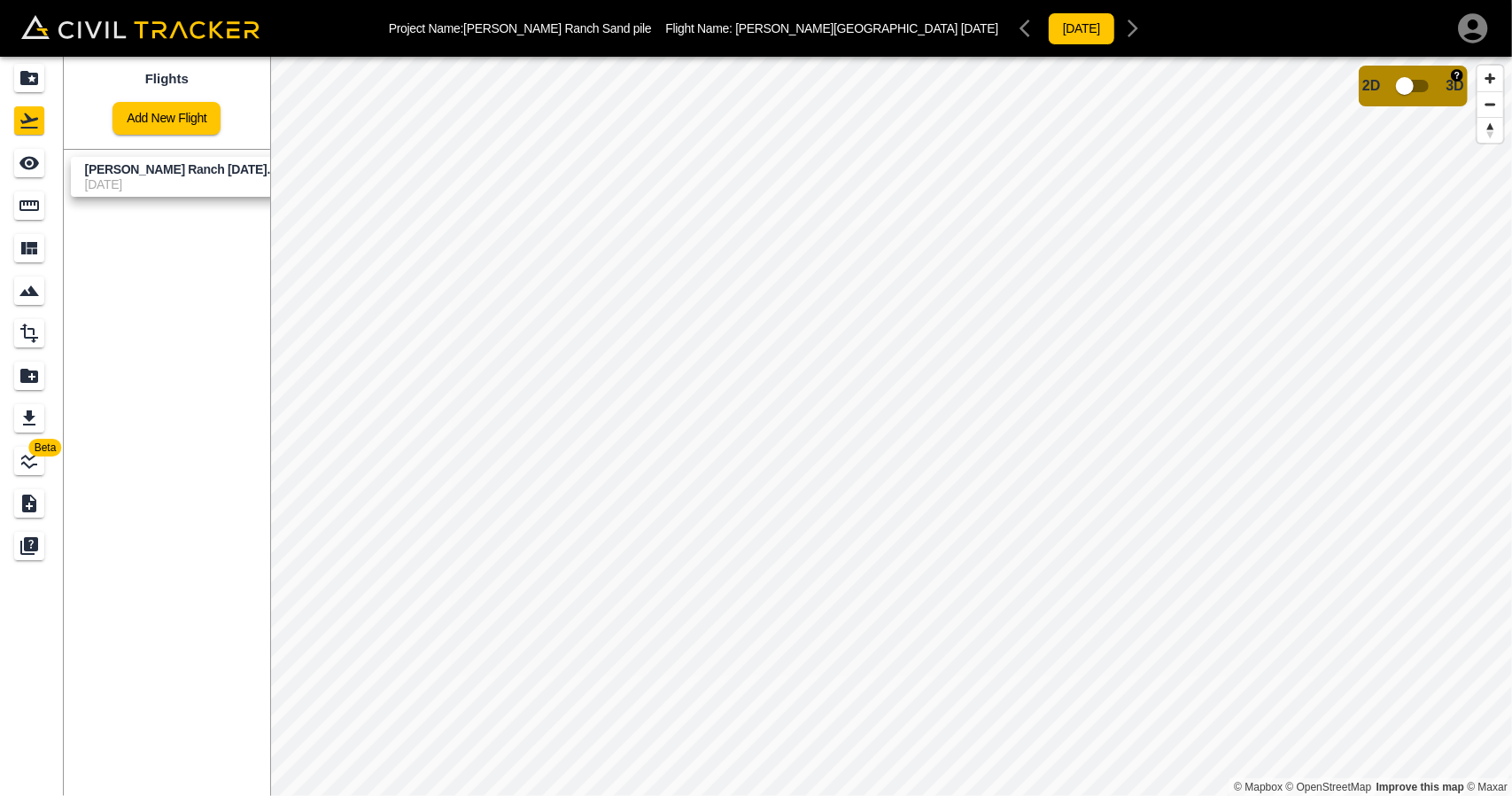
click at [1417, 90] on input "checkbox" at bounding box center [1405, 85] width 101 height 34
